Goal: Obtain resource: Download file/media

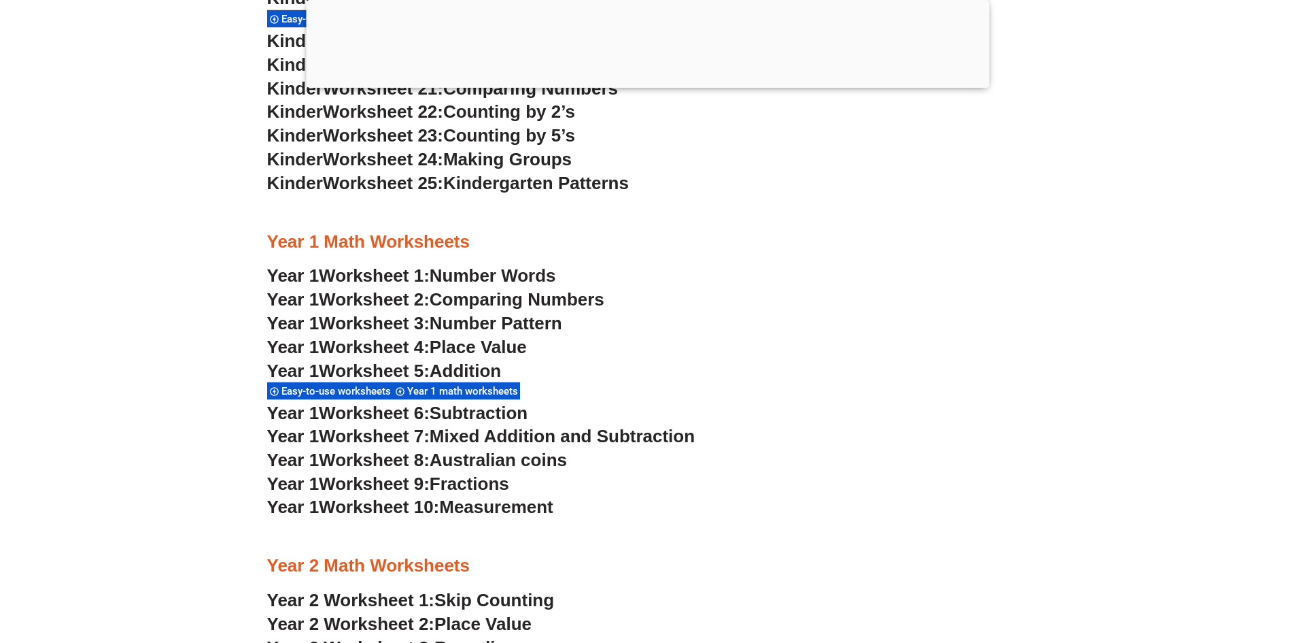
scroll to position [608, 0]
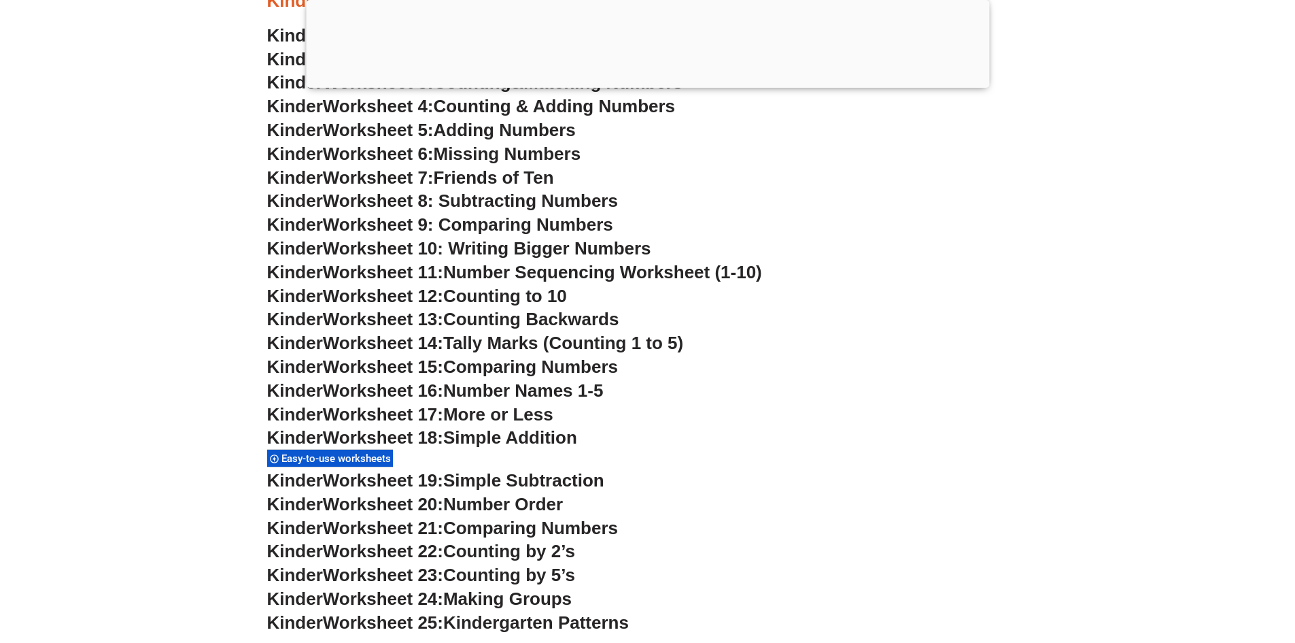
scroll to position [812, 0]
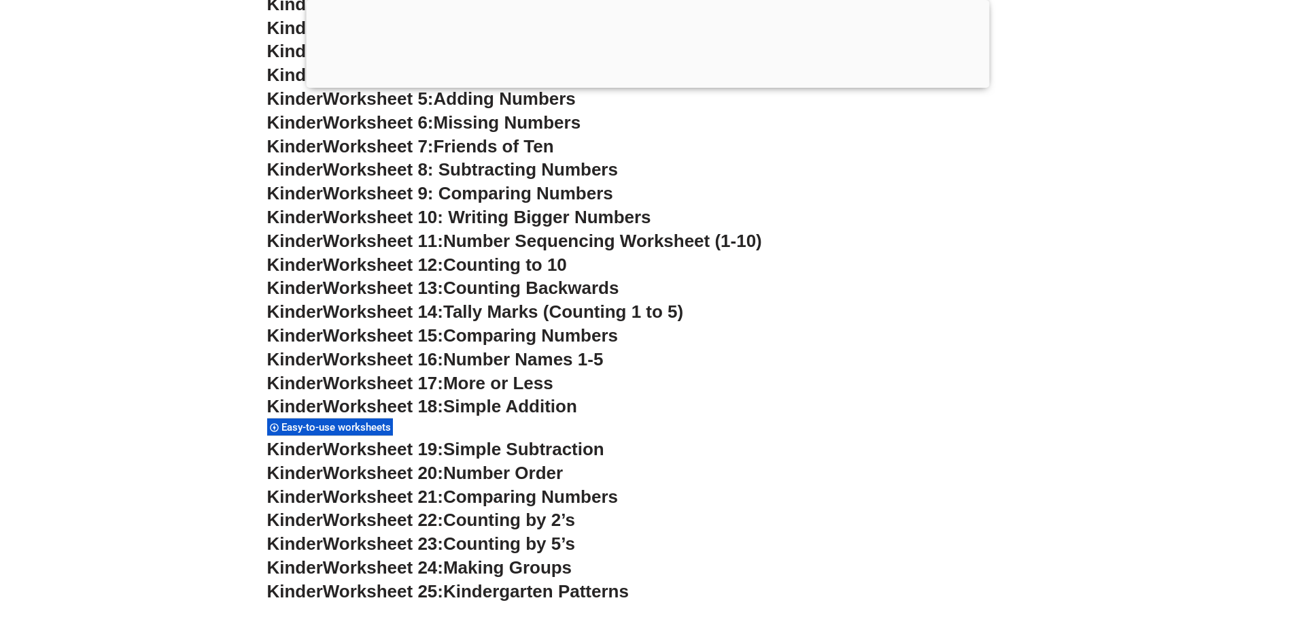
click at [352, 568] on span "Worksheet 24:" at bounding box center [383, 567] width 120 height 20
click at [352, 567] on span "Worksheet 24:" at bounding box center [383, 567] width 120 height 20
drag, startPoint x: 352, startPoint y: 567, endPoint x: 374, endPoint y: 557, distance: 24.0
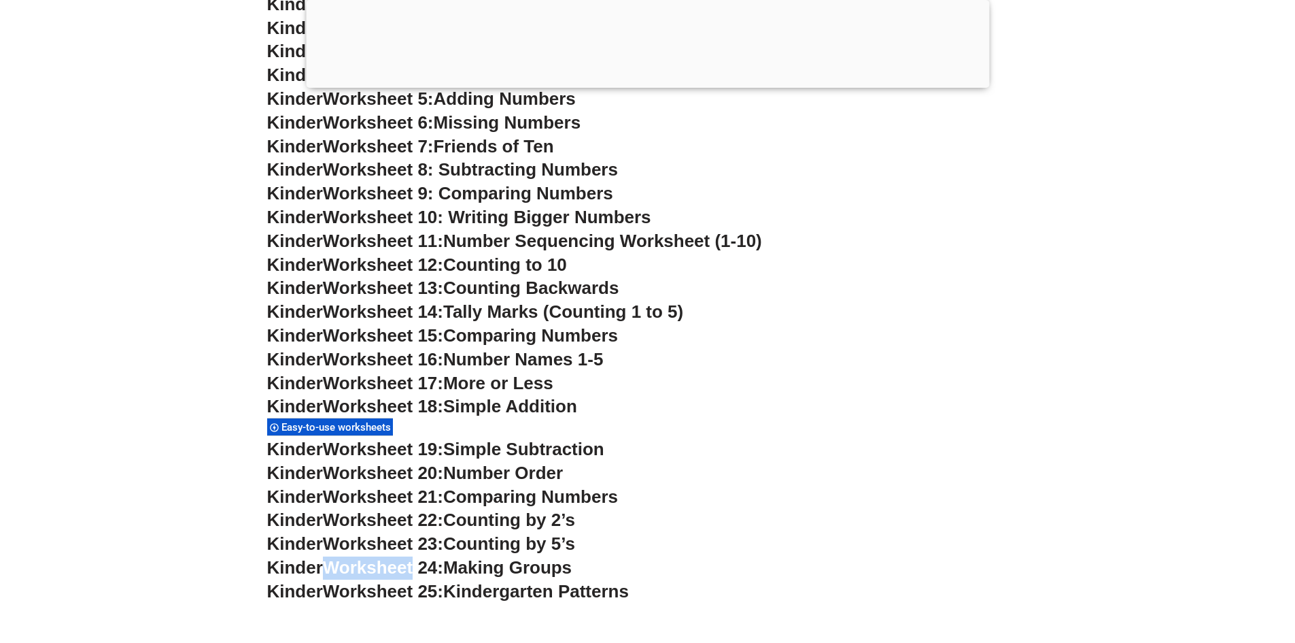
click at [353, 566] on span "Worksheet 24:" at bounding box center [383, 567] width 120 height 20
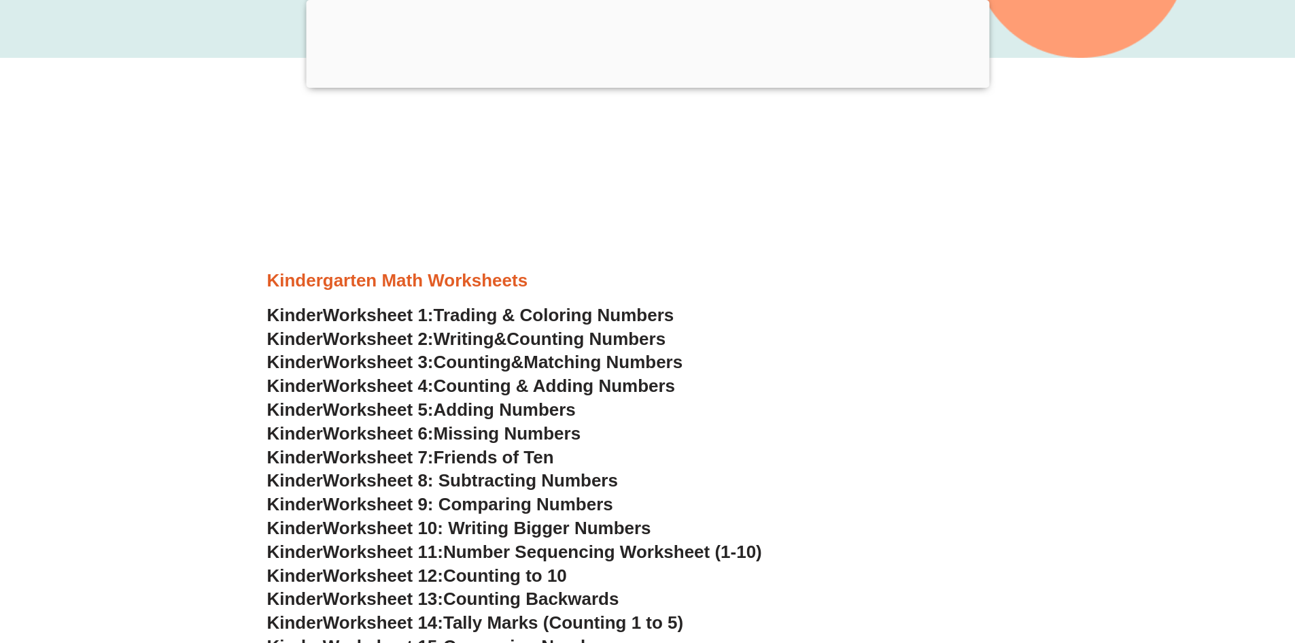
scroll to position [608, 0]
